Goal: Information Seeking & Learning: Learn about a topic

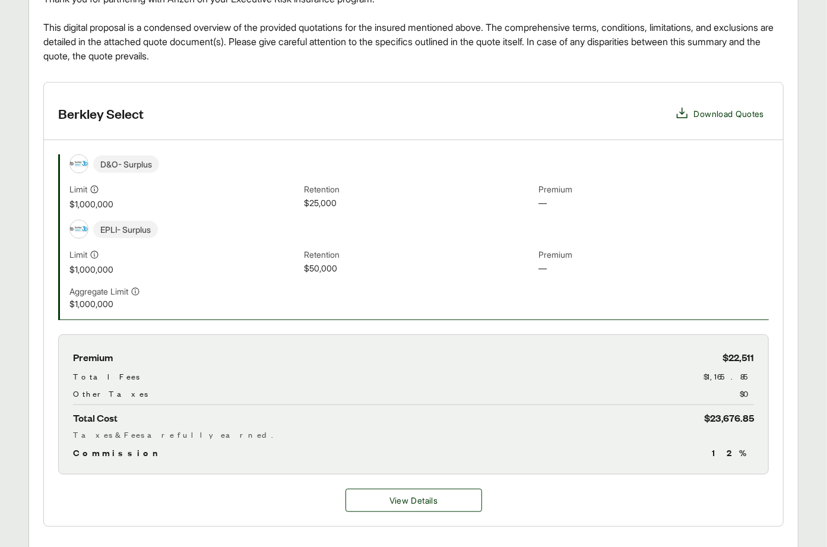
scroll to position [556, 0]
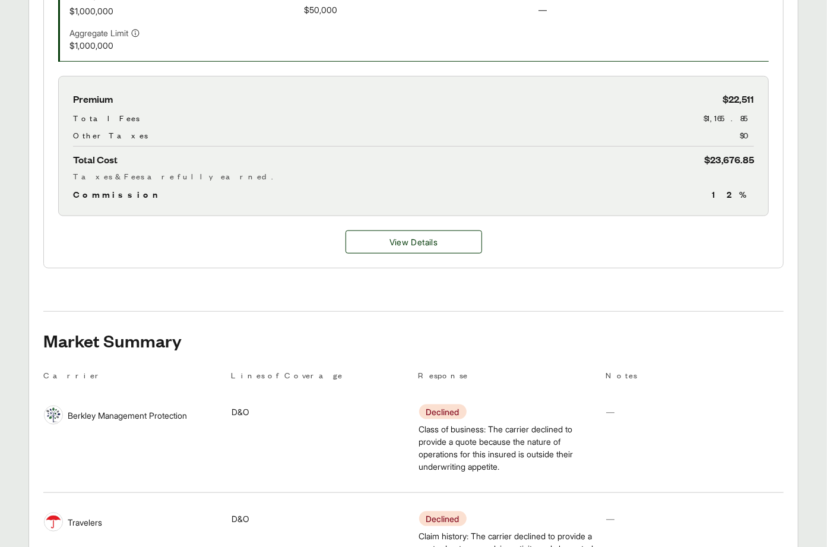
click at [415, 227] on div "View Details" at bounding box center [413, 242] width 739 height 52
click at [404, 239] on span "View Details" at bounding box center [414, 242] width 48 height 12
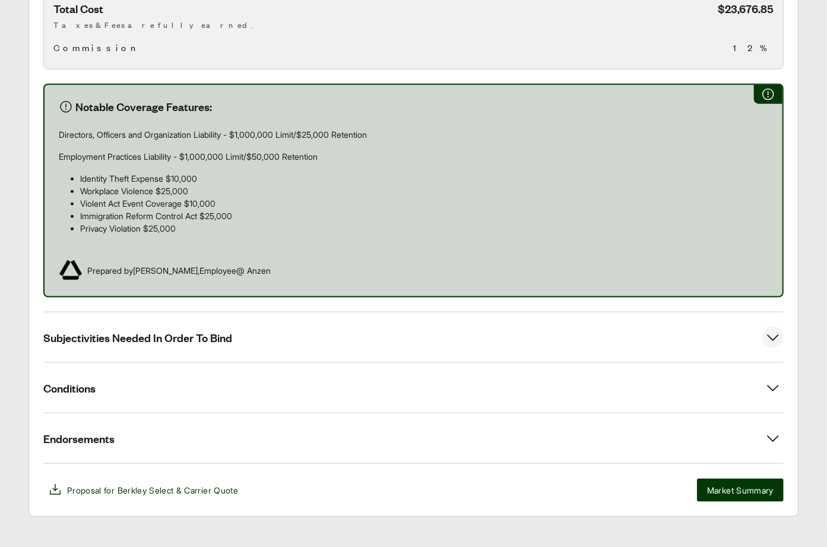
scroll to position [681, 0]
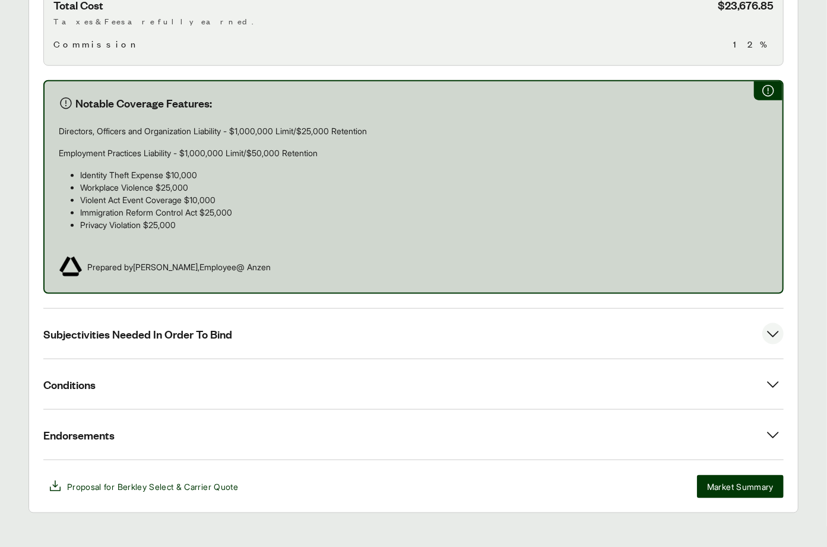
click at [154, 311] on button "Subjectivities Needed In Order To Bind" at bounding box center [413, 334] width 740 height 50
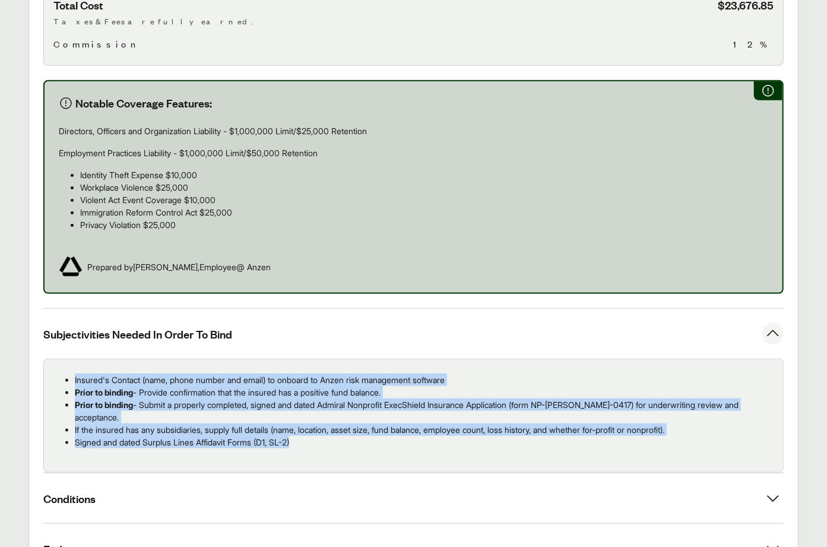
drag, startPoint x: 200, startPoint y: 408, endPoint x: 58, endPoint y: 367, distance: 147.7
click at [58, 373] on ul "Insured's Contact (name, phone number and email) to onboard to Anzen risk manag…" at bounding box center [413, 410] width 720 height 75
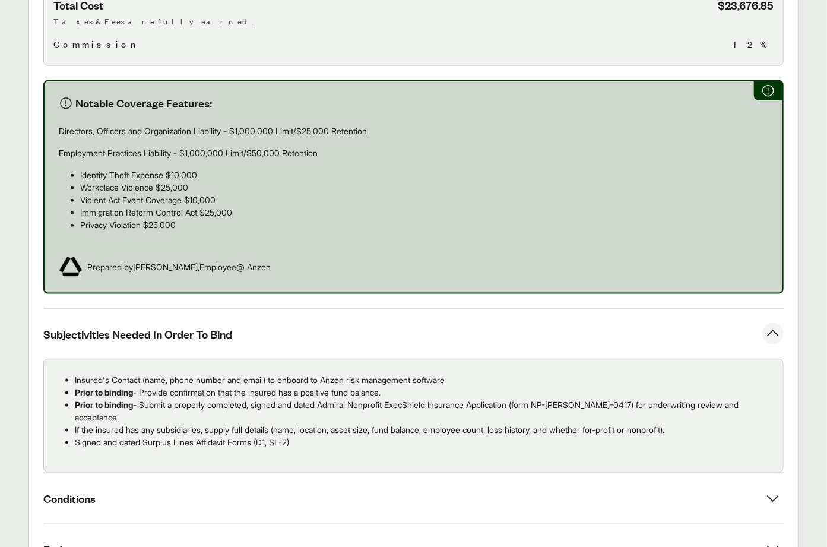
click at [327, 147] on p "Employment Practices Liability - $1,000,000 Limit/$50,000 Retention" at bounding box center [414, 153] width 710 height 12
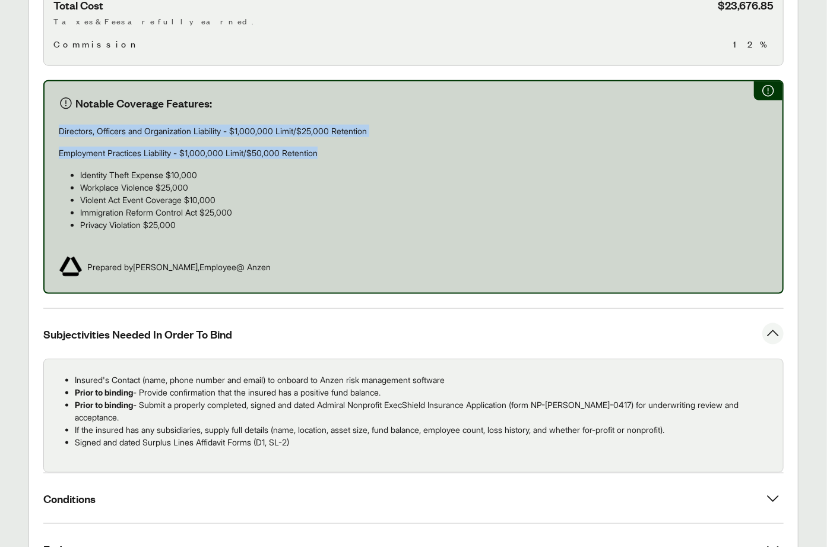
drag, startPoint x: 329, startPoint y: 141, endPoint x: 60, endPoint y: 119, distance: 269.9
click at [60, 125] on div "Directors, Officers and Organization Liability - $1,000,000 Limit/$25,000 Reten…" at bounding box center [414, 183] width 710 height 116
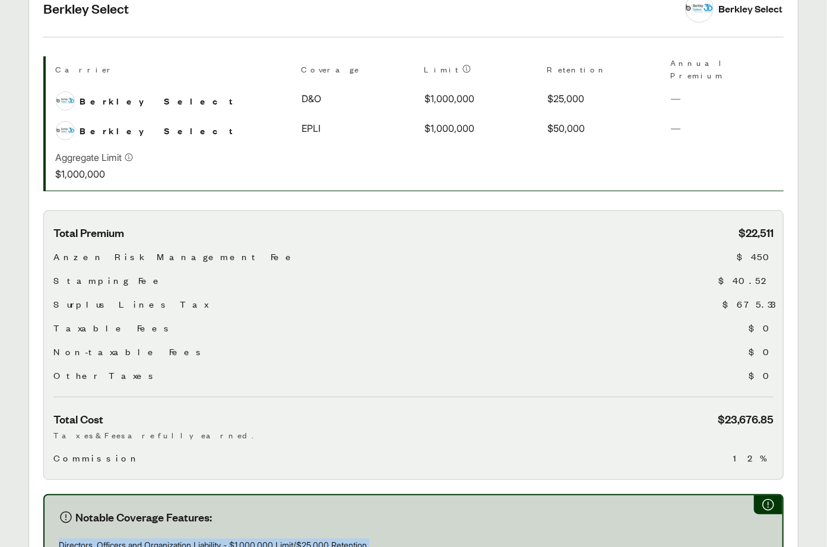
scroll to position [0, 0]
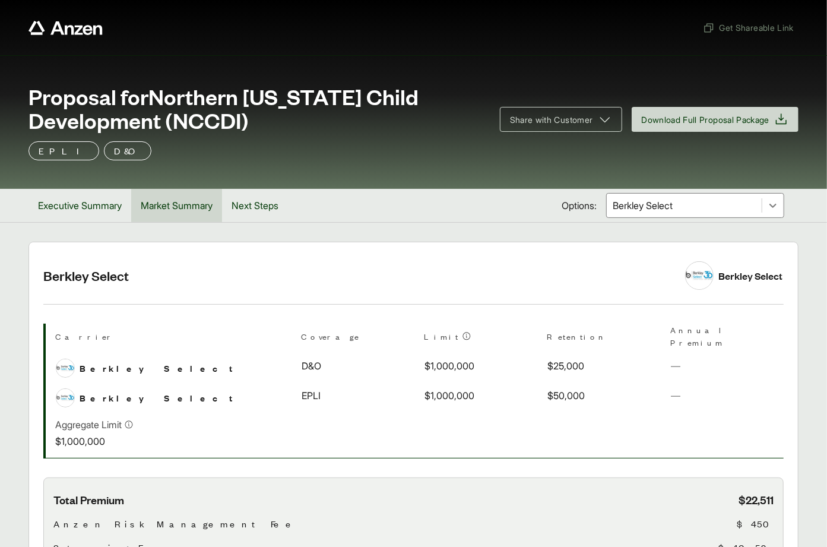
click at [183, 218] on button "Market Summary" at bounding box center [176, 205] width 91 height 33
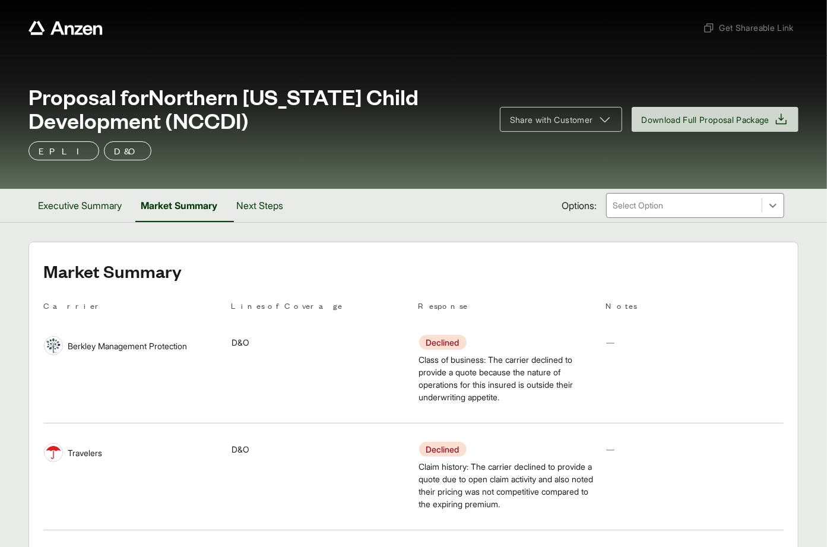
scroll to position [305, 0]
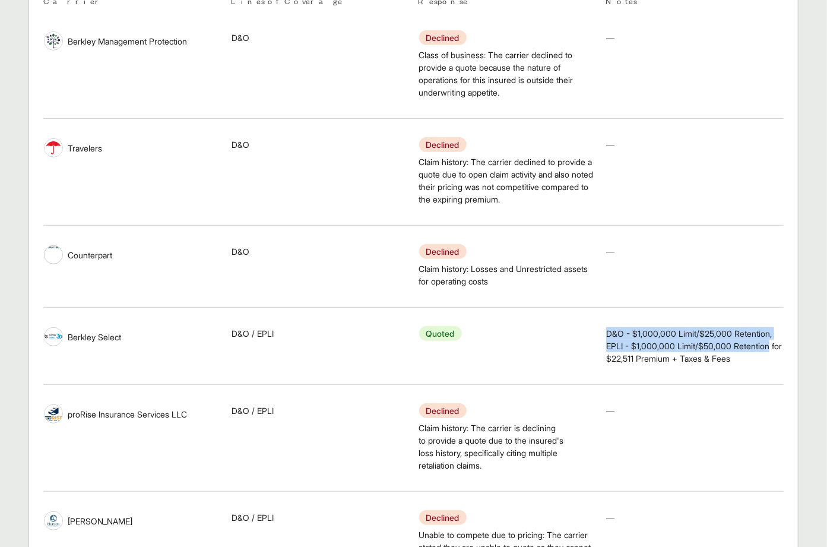
drag, startPoint x: 625, startPoint y: 347, endPoint x: 773, endPoint y: 354, distance: 148.6
click at [773, 354] on td "Notes D&O - $1,000,000 Limit/$25,000 Retention, EPLI - $1,000,000 Limit/$50,000…" at bounding box center [695, 345] width 178 height 67
copy span "D&O - $1,000,000 Limit/$25,000 Retention, EPLI - $1,000,000 Limit/$50,000 Reten…"
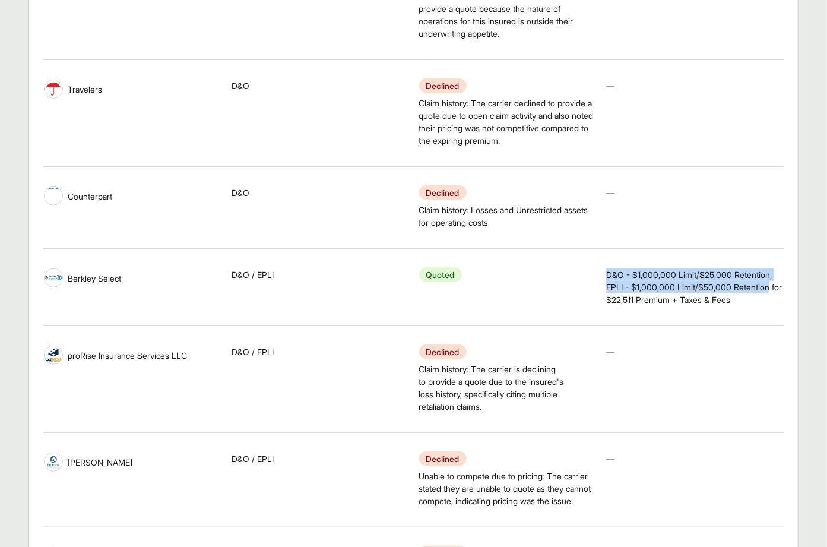
scroll to position [0, 0]
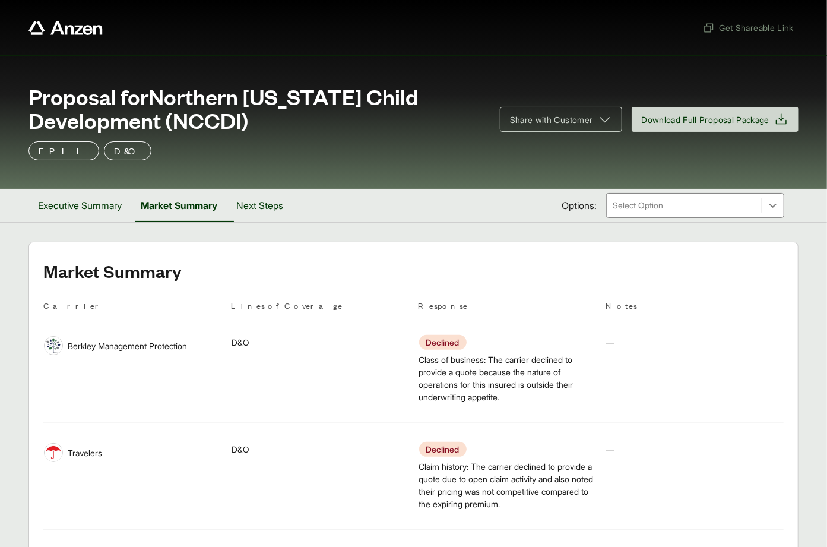
click at [227, 87] on span "Proposal for Northern [US_STATE] Child Development (NCCDI)" at bounding box center [257, 108] width 457 height 48
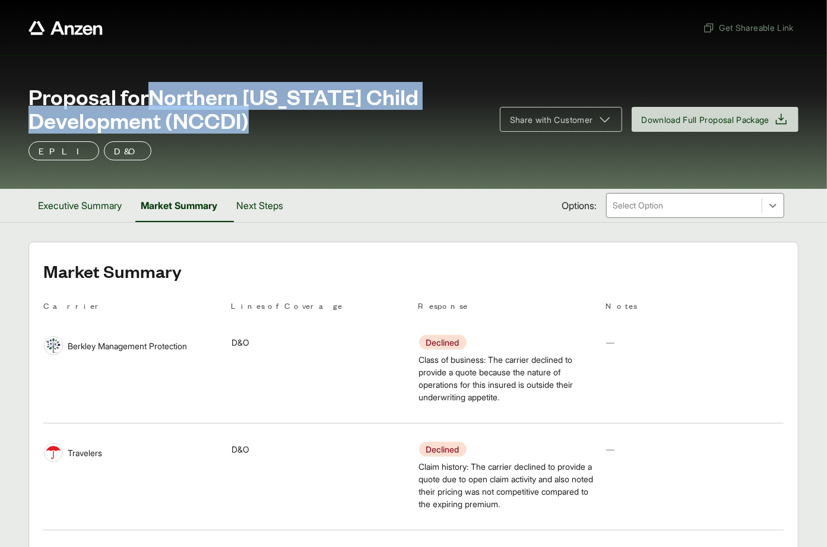
drag, startPoint x: 156, startPoint y: 94, endPoint x: 251, endPoint y: 125, distance: 100.5
click at [251, 125] on span "Proposal for Northern [US_STATE] Child Development (NCCDI)" at bounding box center [257, 108] width 457 height 48
copy span "Northern [US_STATE] Child Development (NCCDI)"
click at [65, 205] on button "Executive Summary" at bounding box center [80, 205] width 103 height 33
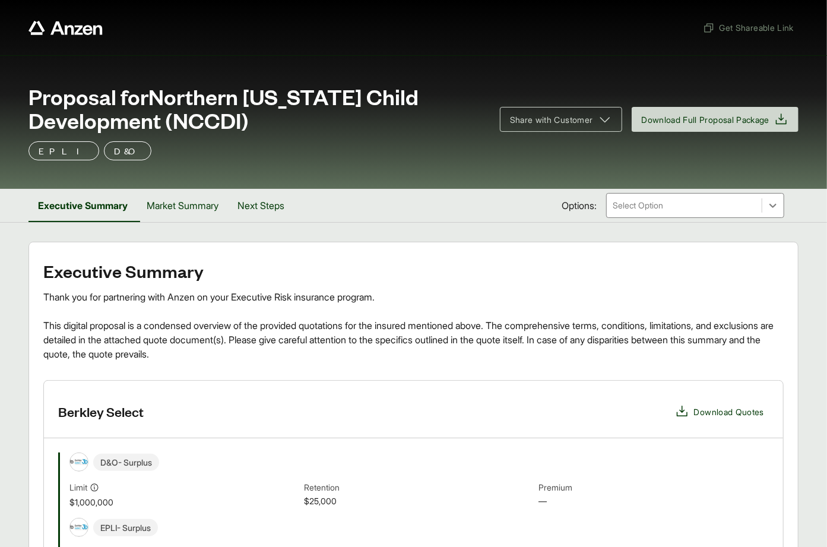
click at [678, 214] on div "Select Option" at bounding box center [684, 206] width 155 height 24
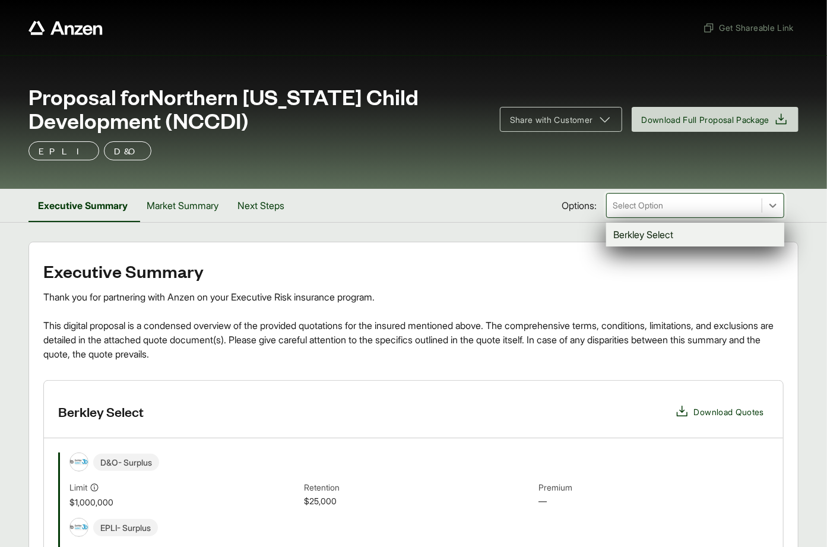
click at [657, 240] on div "Berkley Select" at bounding box center [695, 235] width 178 height 24
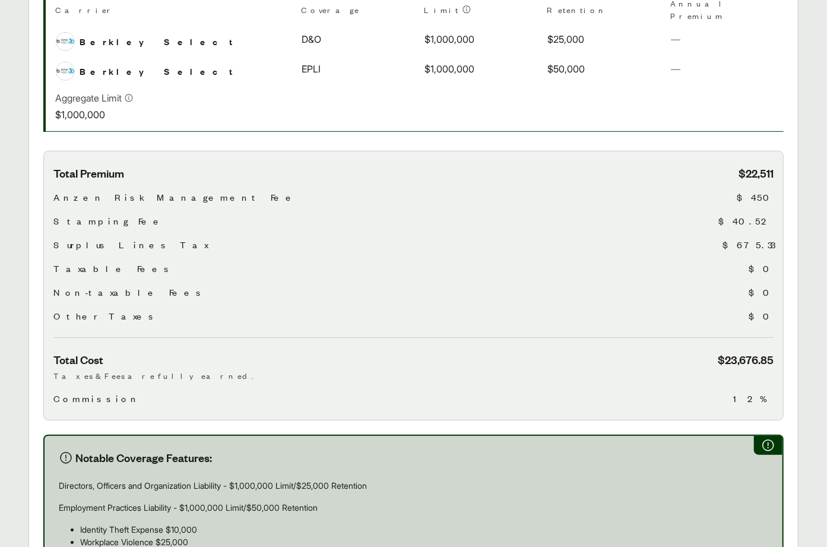
scroll to position [654, 0]
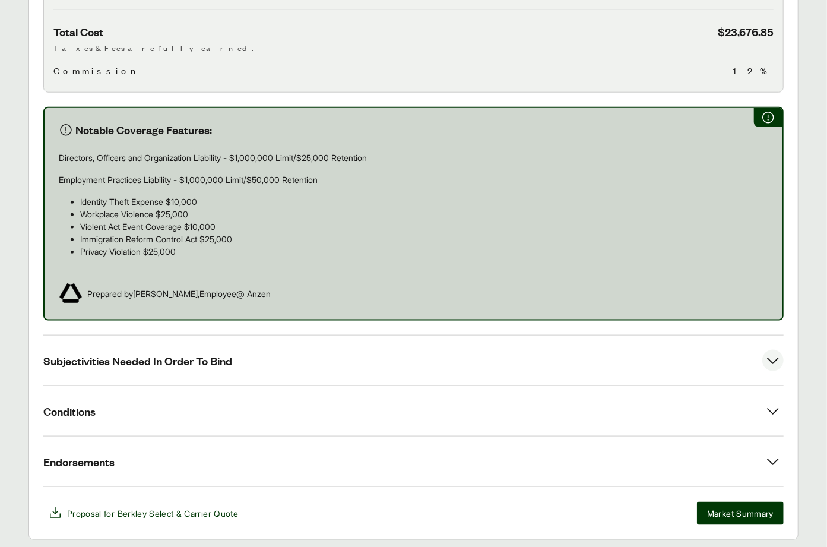
click at [176, 335] on button "Subjectivities Needed In Order To Bind" at bounding box center [413, 360] width 740 height 50
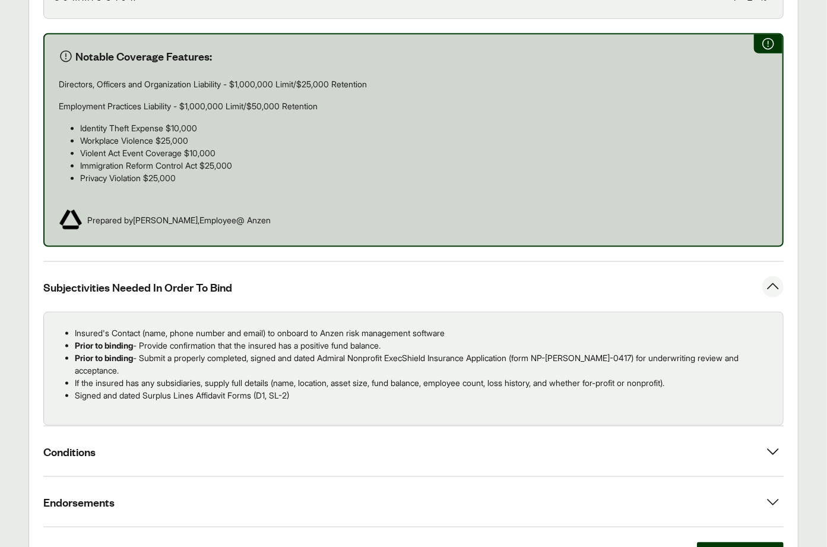
scroll to position [0, 0]
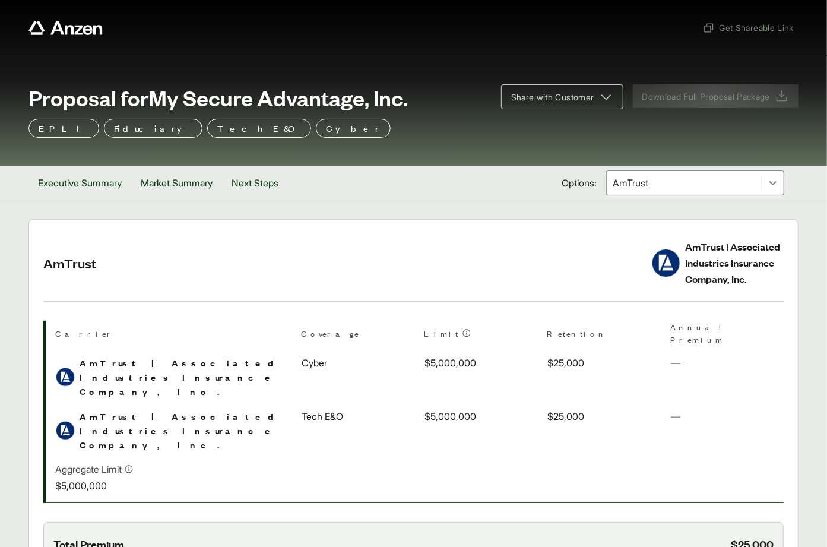
scroll to position [356, 0]
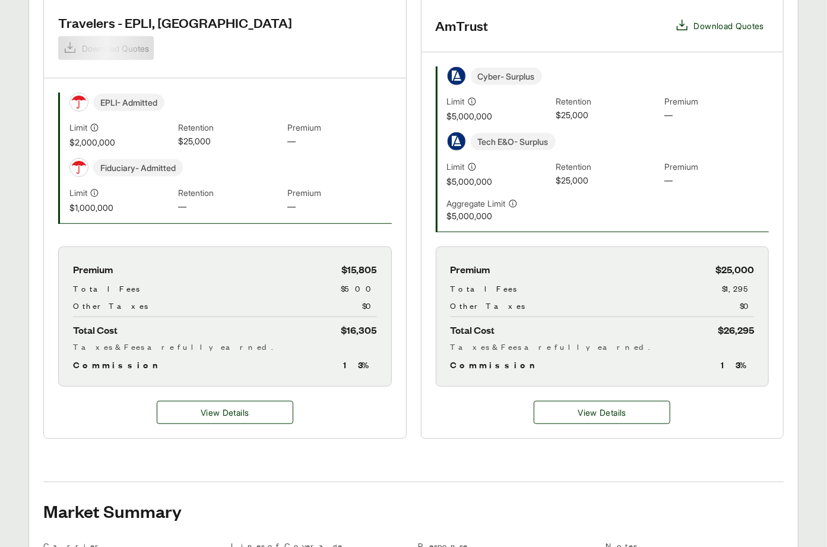
scroll to position [361, 0]
